Goal: Information Seeking & Learning: Check status

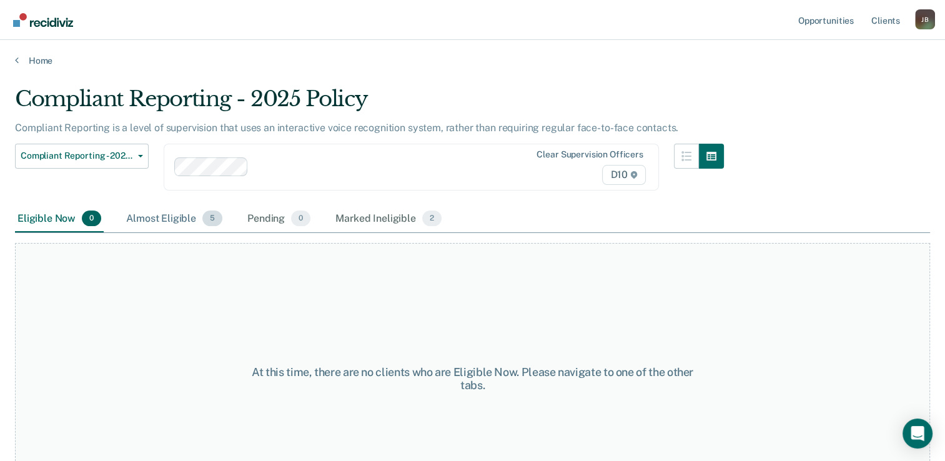
click at [175, 216] on div "Almost Eligible 5" at bounding box center [174, 218] width 101 height 27
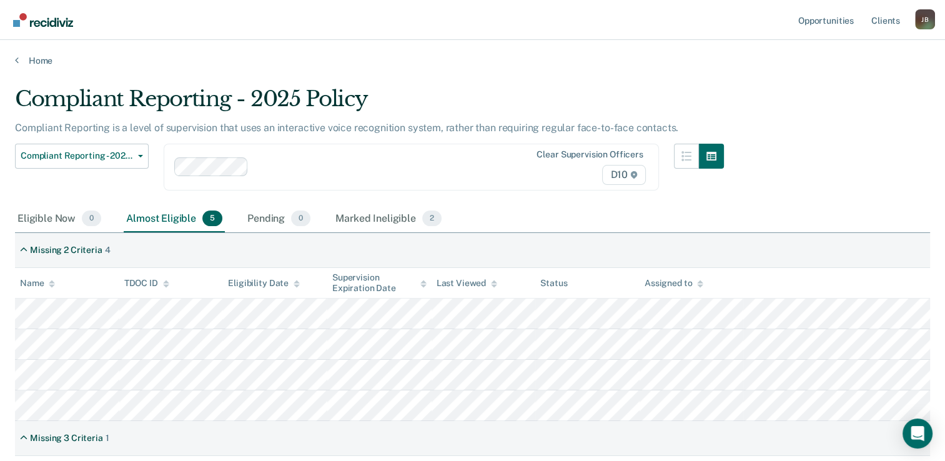
scroll to position [55, 0]
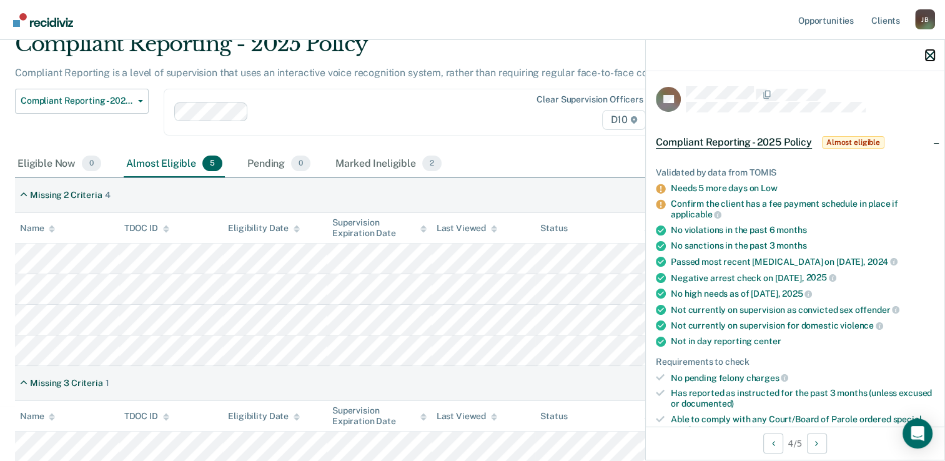
click at [930, 57] on icon "button" at bounding box center [929, 55] width 9 height 9
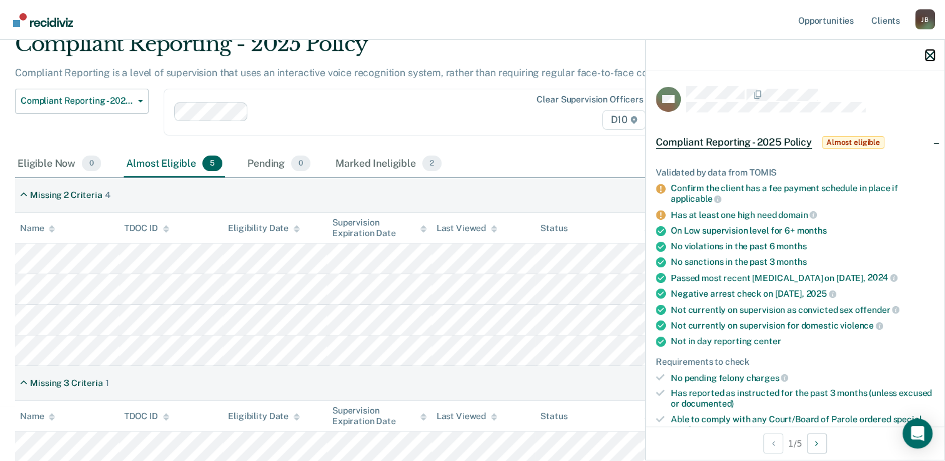
click at [927, 54] on icon "button" at bounding box center [929, 55] width 9 height 9
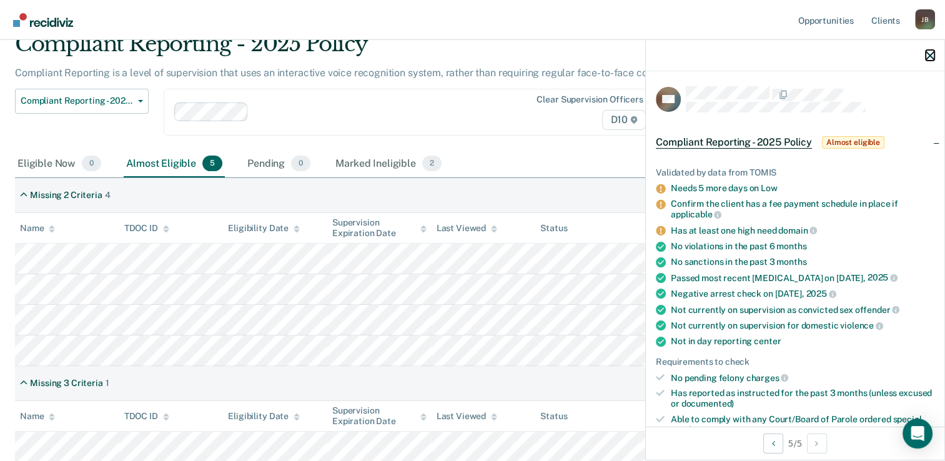
click at [928, 54] on icon "button" at bounding box center [929, 55] width 9 height 9
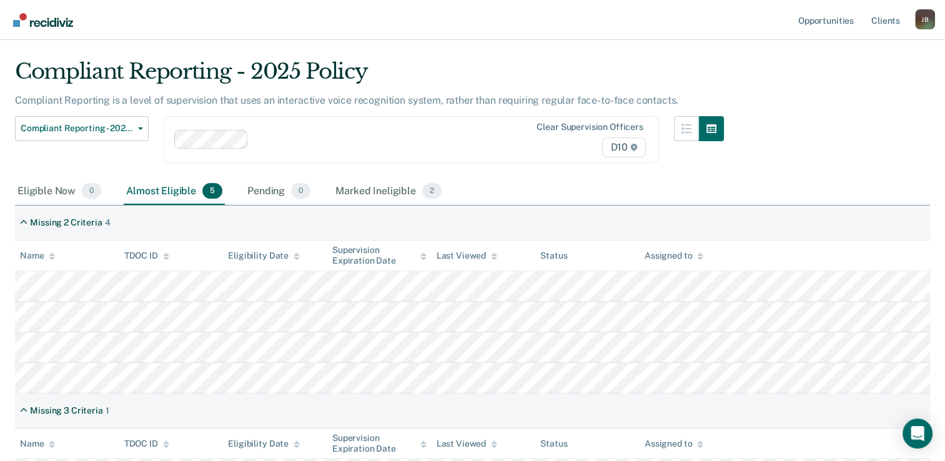
scroll to position [0, 0]
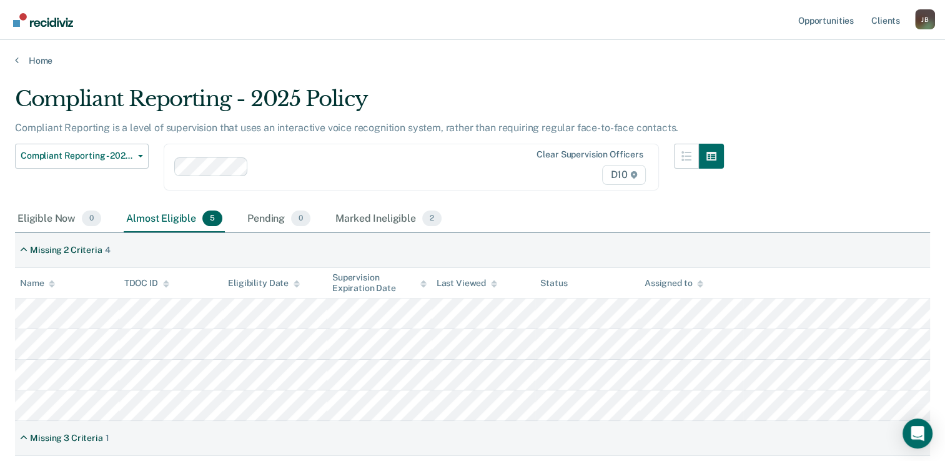
click at [931, 23] on div "[PERSON_NAME]" at bounding box center [925, 19] width 20 height 20
click at [836, 86] on link "Log Out" at bounding box center [874, 82] width 101 height 11
